Goal: Information Seeking & Learning: Learn about a topic

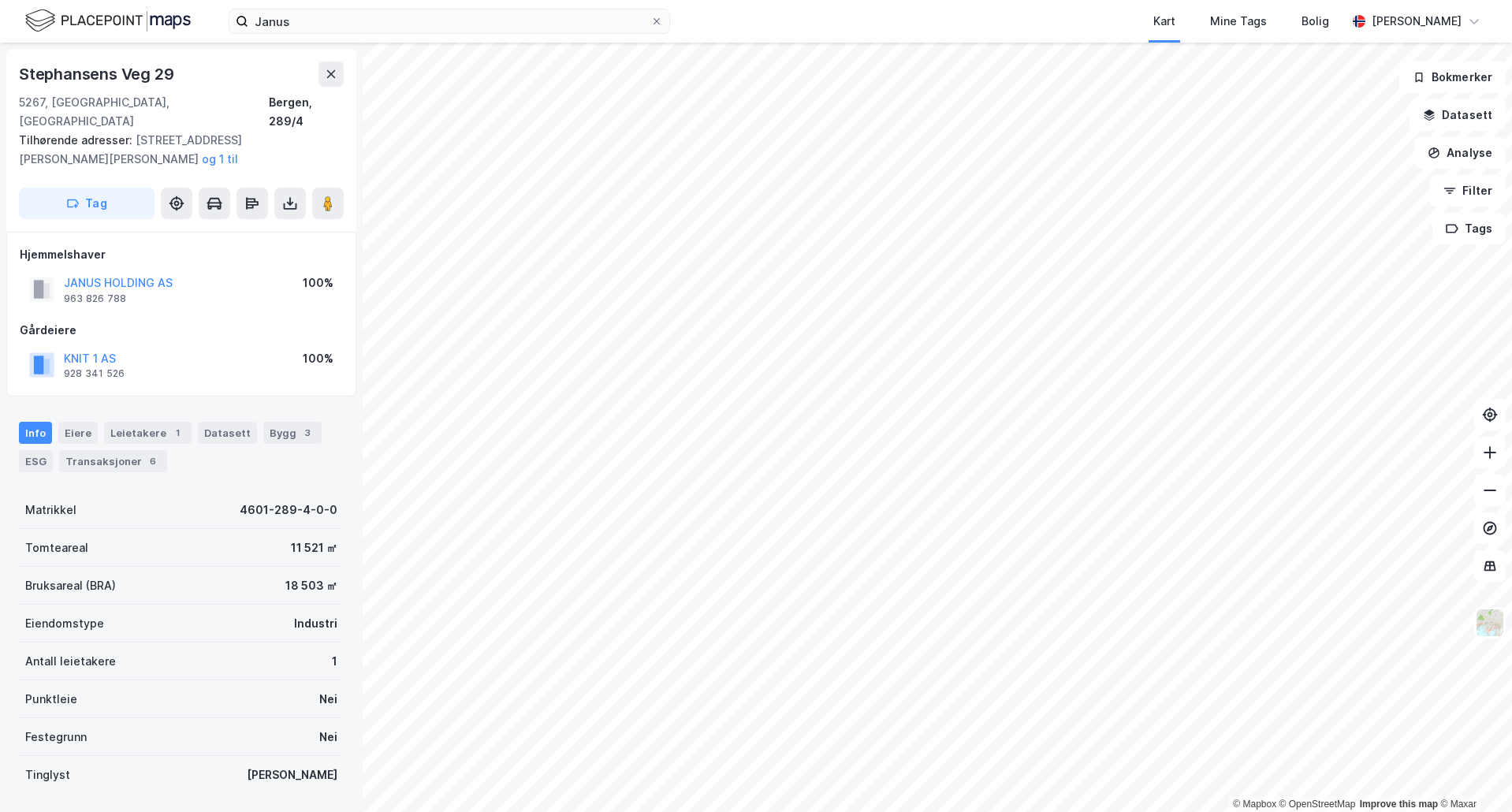
click at [159, 78] on div "Stephansens Veg 29" at bounding box center [97, 74] width 157 height 26
copy div "Stephansens Veg 29"
click at [303, 94] on div "Bergen, 289/4" at bounding box center [306, 111] width 75 height 38
